Goal: Task Accomplishment & Management: Use online tool/utility

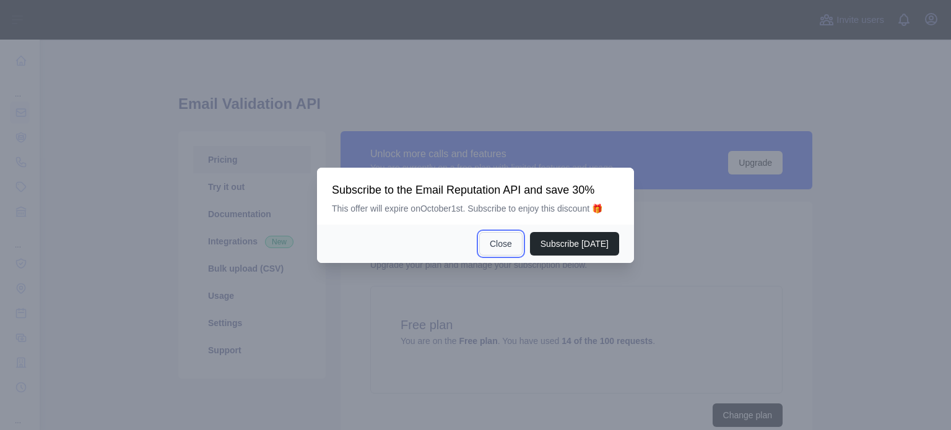
drag, startPoint x: 0, startPoint y: 0, endPoint x: 513, endPoint y: 236, distance: 564.4
click at [513, 236] on button "Close" at bounding box center [500, 244] width 43 height 24
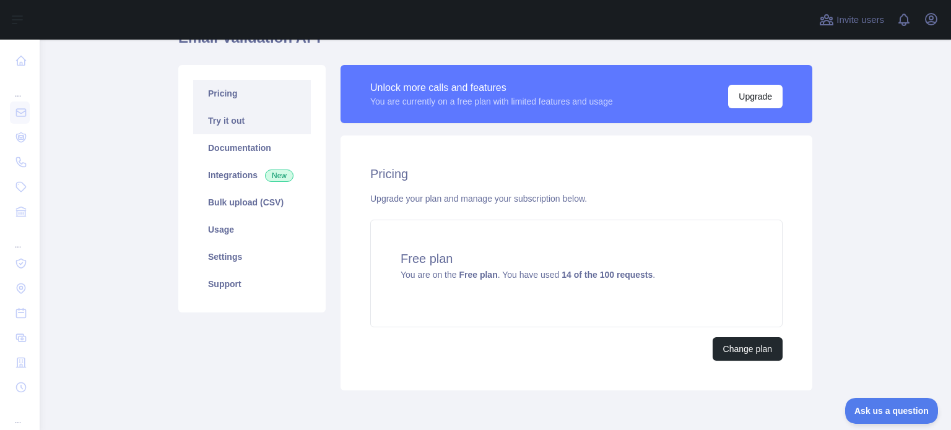
click at [246, 117] on link "Try it out" at bounding box center [252, 120] width 118 height 27
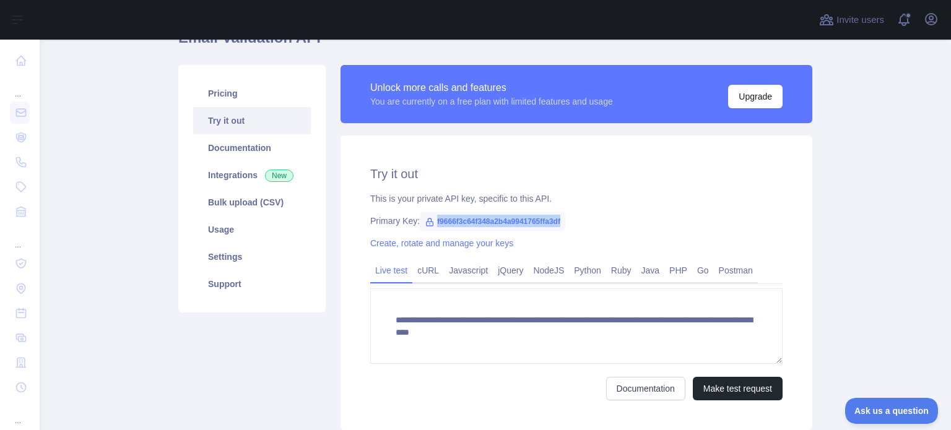
drag, startPoint x: 565, startPoint y: 224, endPoint x: 426, endPoint y: 215, distance: 139.0
click at [426, 215] on div "Primary Key: f9666f3c64f348a2b4a9941765ffa3df" at bounding box center [576, 221] width 412 height 12
copy span "f9666f3c64f348a2b4a9941765ffa3df"
click at [507, 221] on span "f9666f3c64f348a2b4a9941765ffa3df" at bounding box center [493, 221] width 146 height 19
drag, startPoint x: 430, startPoint y: 220, endPoint x: 575, endPoint y: 224, distance: 144.9
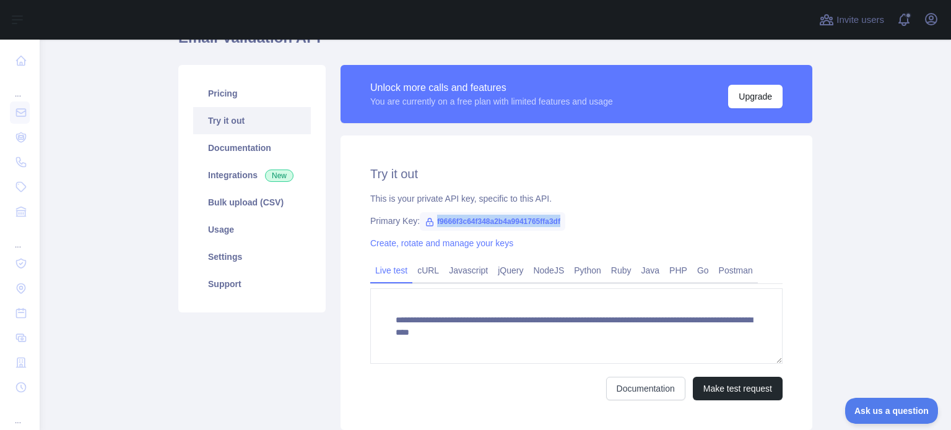
click at [575, 224] on div "Primary Key: f9666f3c64f348a2b4a9941765ffa3df" at bounding box center [576, 221] width 412 height 12
copy span "f9666f3c64f348a2b4a9941765ffa3df"
click at [526, 12] on div at bounding box center [426, 20] width 752 height 40
